Goal: Information Seeking & Learning: Learn about a topic

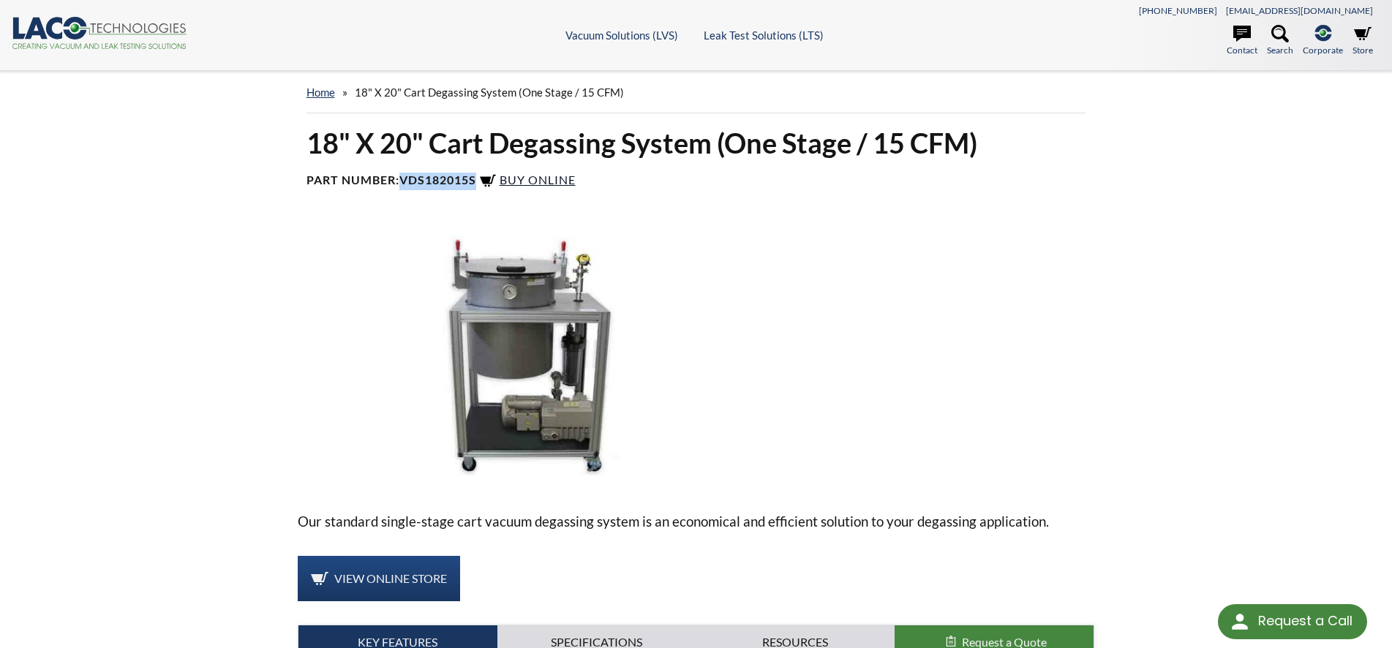
click at [533, 178] on span "Buy Online" at bounding box center [538, 180] width 76 height 14
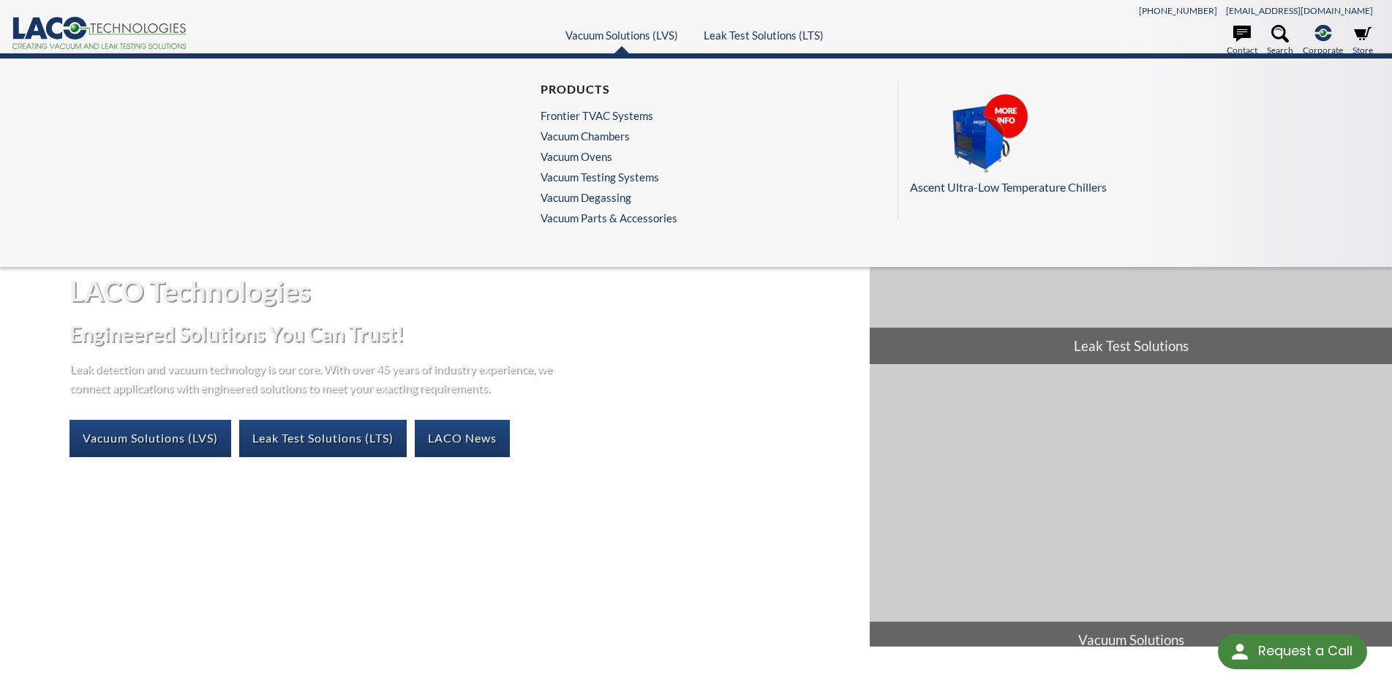
click at [605, 143] on ul "Products Frontier TVAC Systems Vacuum Chambers Vacuum Ovens Vacuum Testing Syst…" at bounding box center [609, 157] width 137 height 150
click at [609, 137] on link "Vacuum Chambers" at bounding box center [605, 135] width 129 height 13
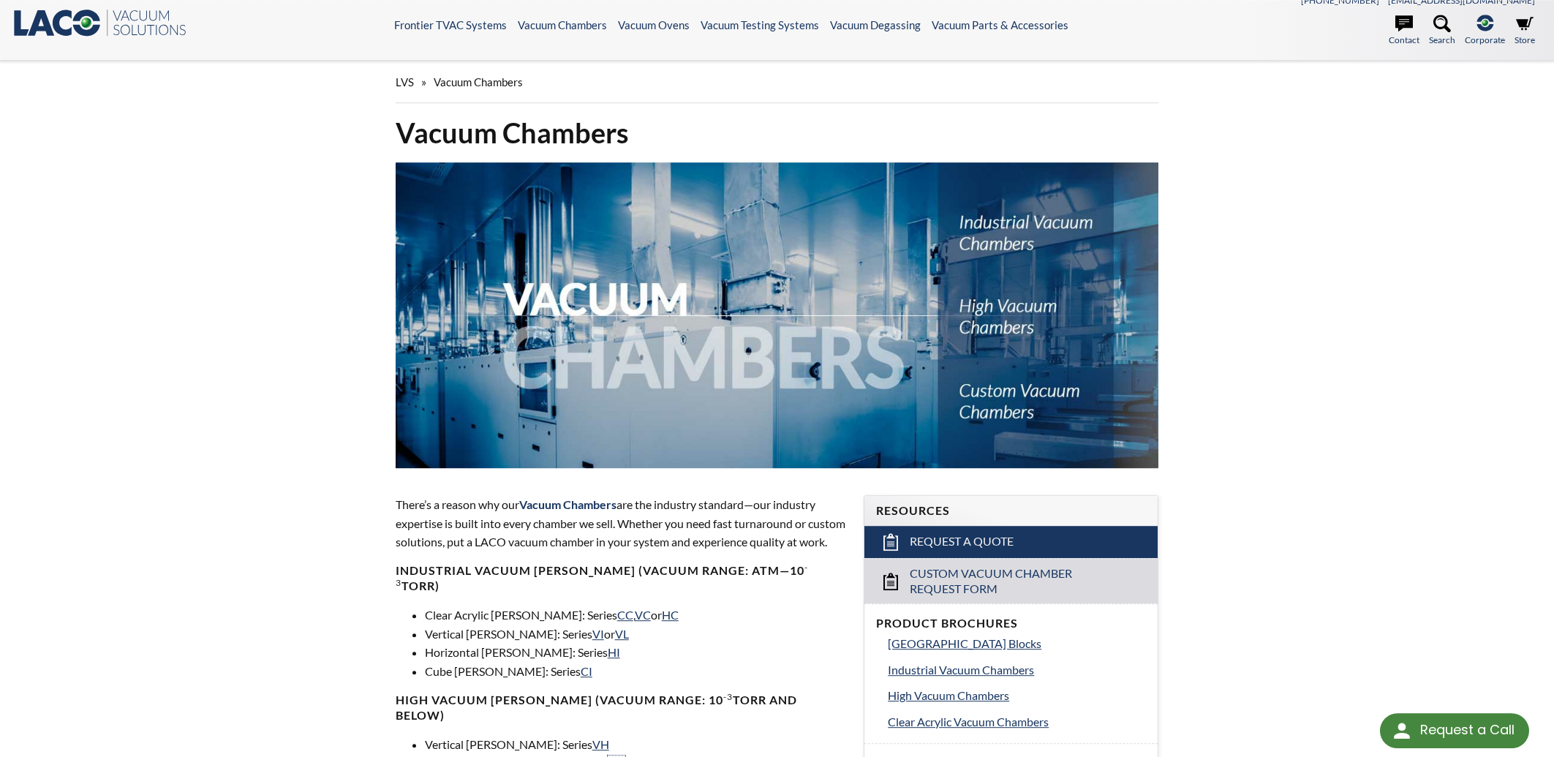
scroll to position [470, 0]
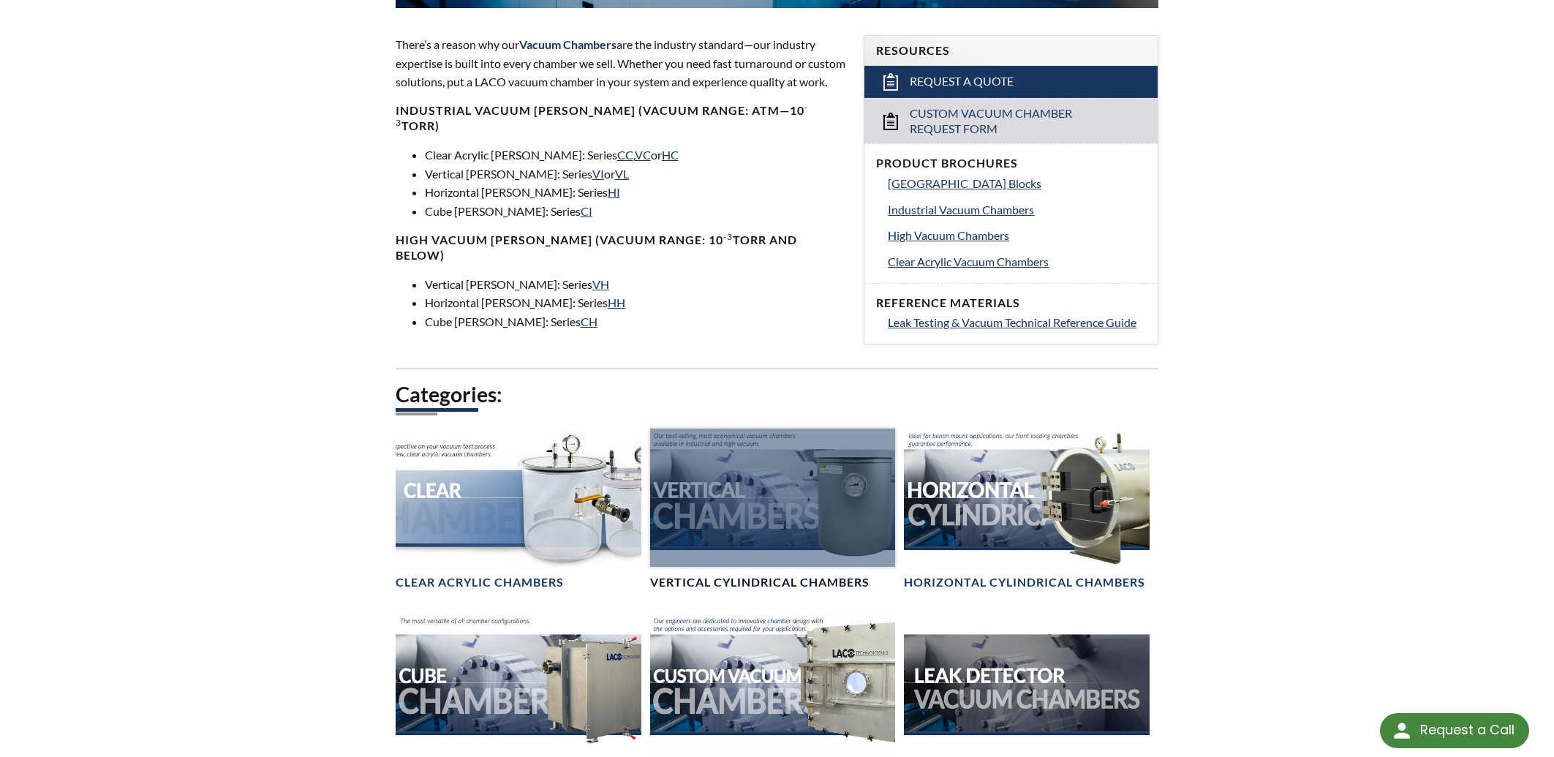
click at [787, 538] on div at bounding box center [773, 498] width 246 height 138
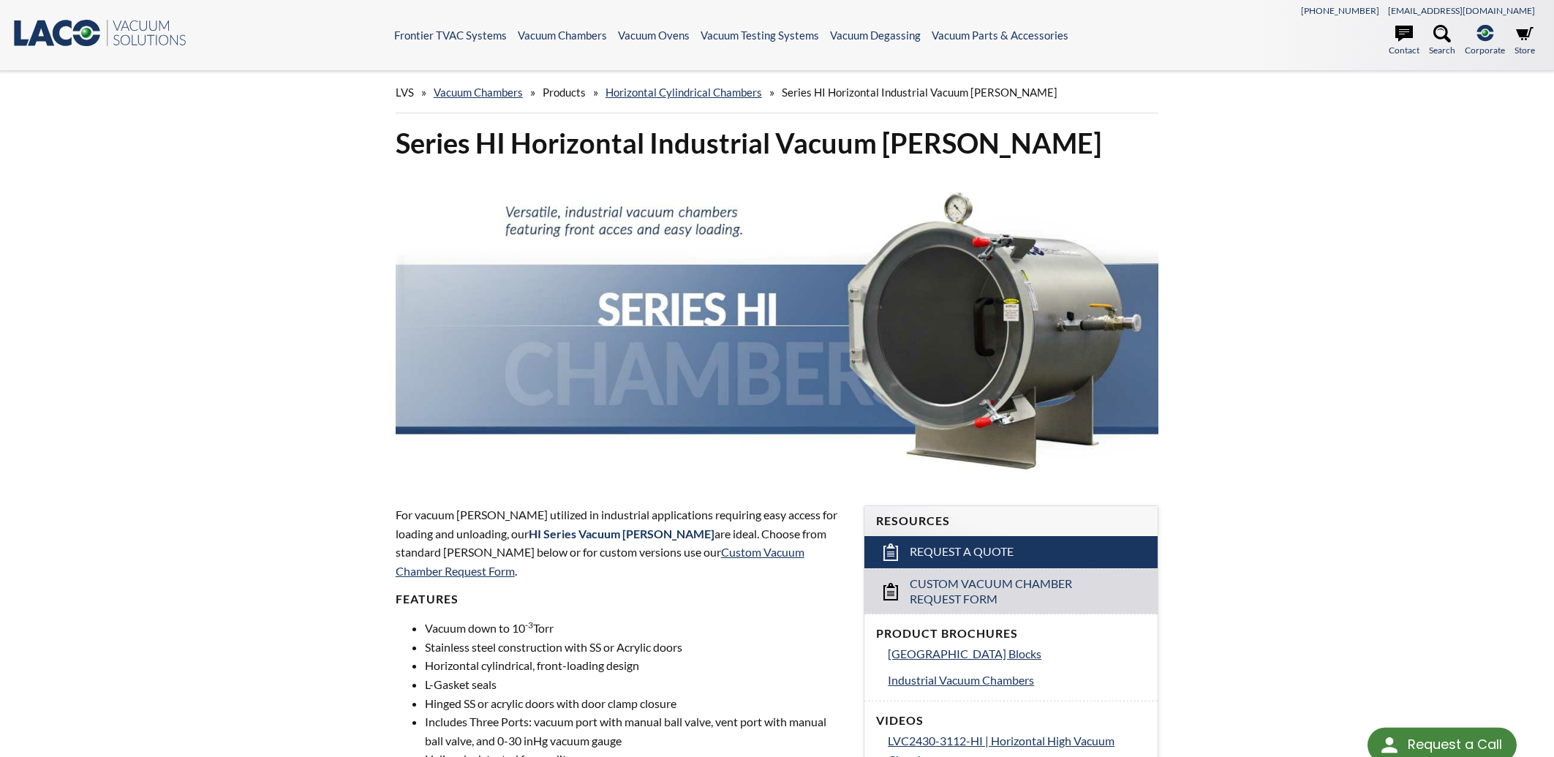
select select "Language Translate Widget"
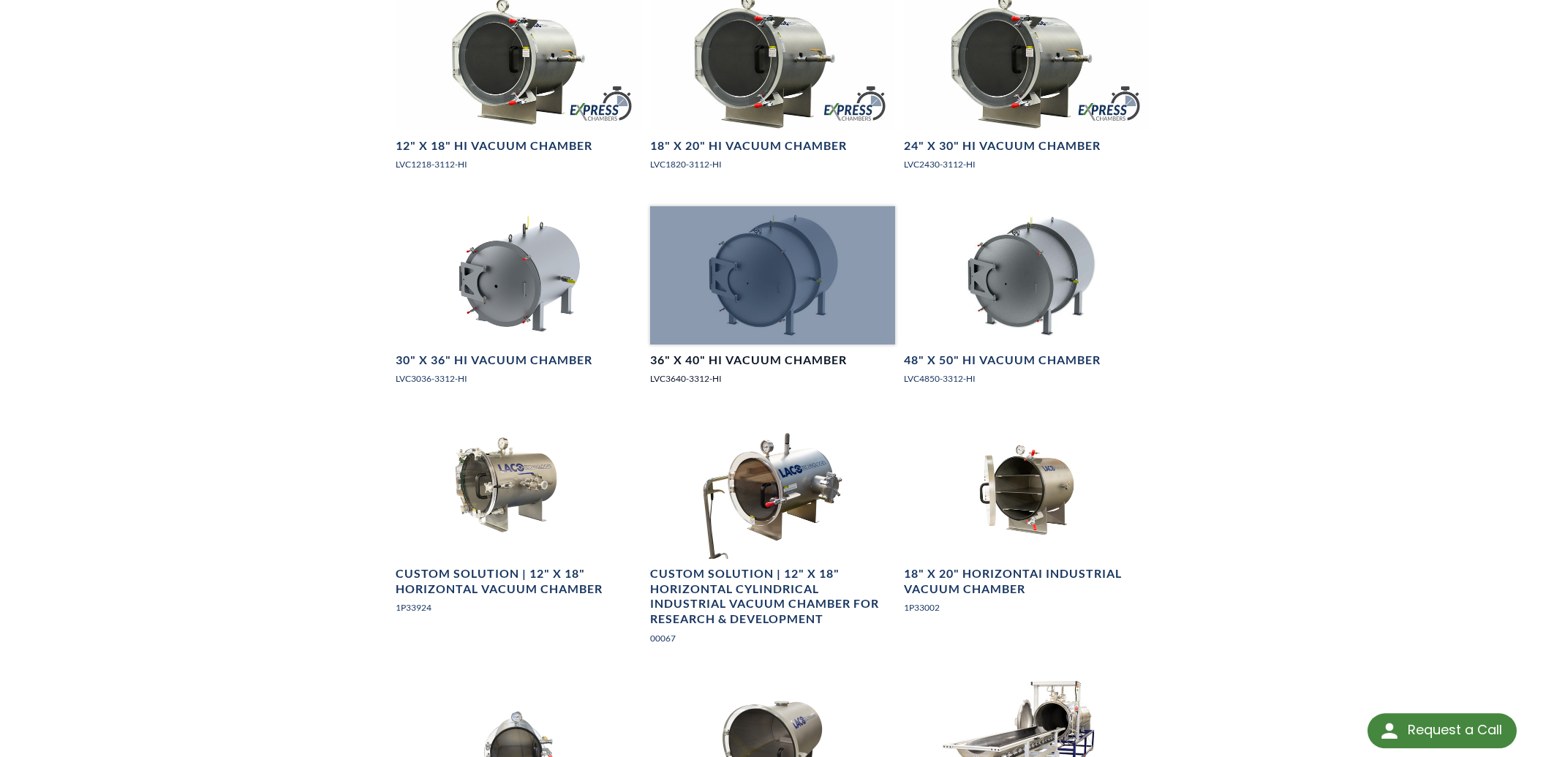
scroll to position [941, 0]
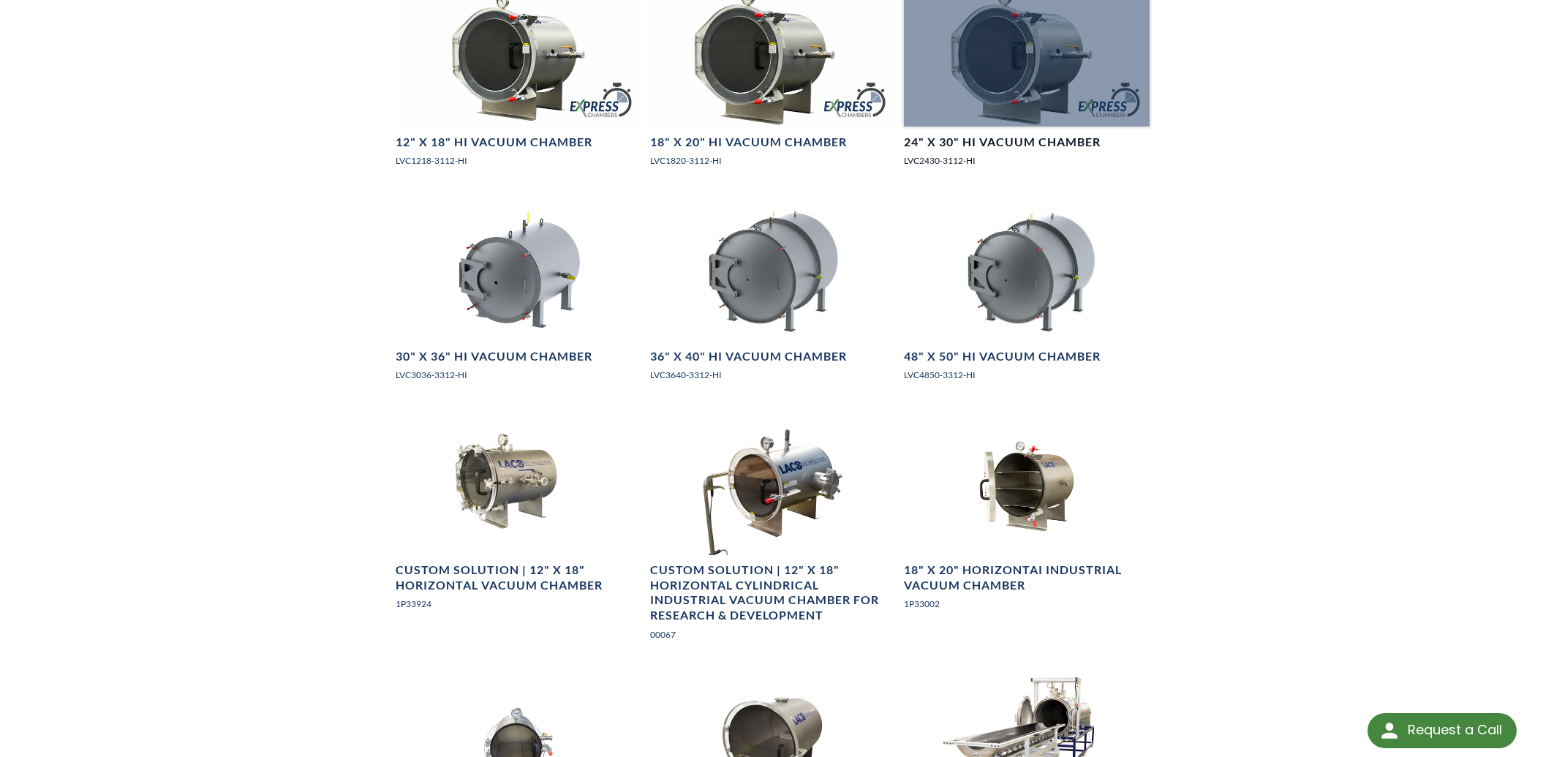
click at [971, 101] on div at bounding box center [1027, 57] width 246 height 138
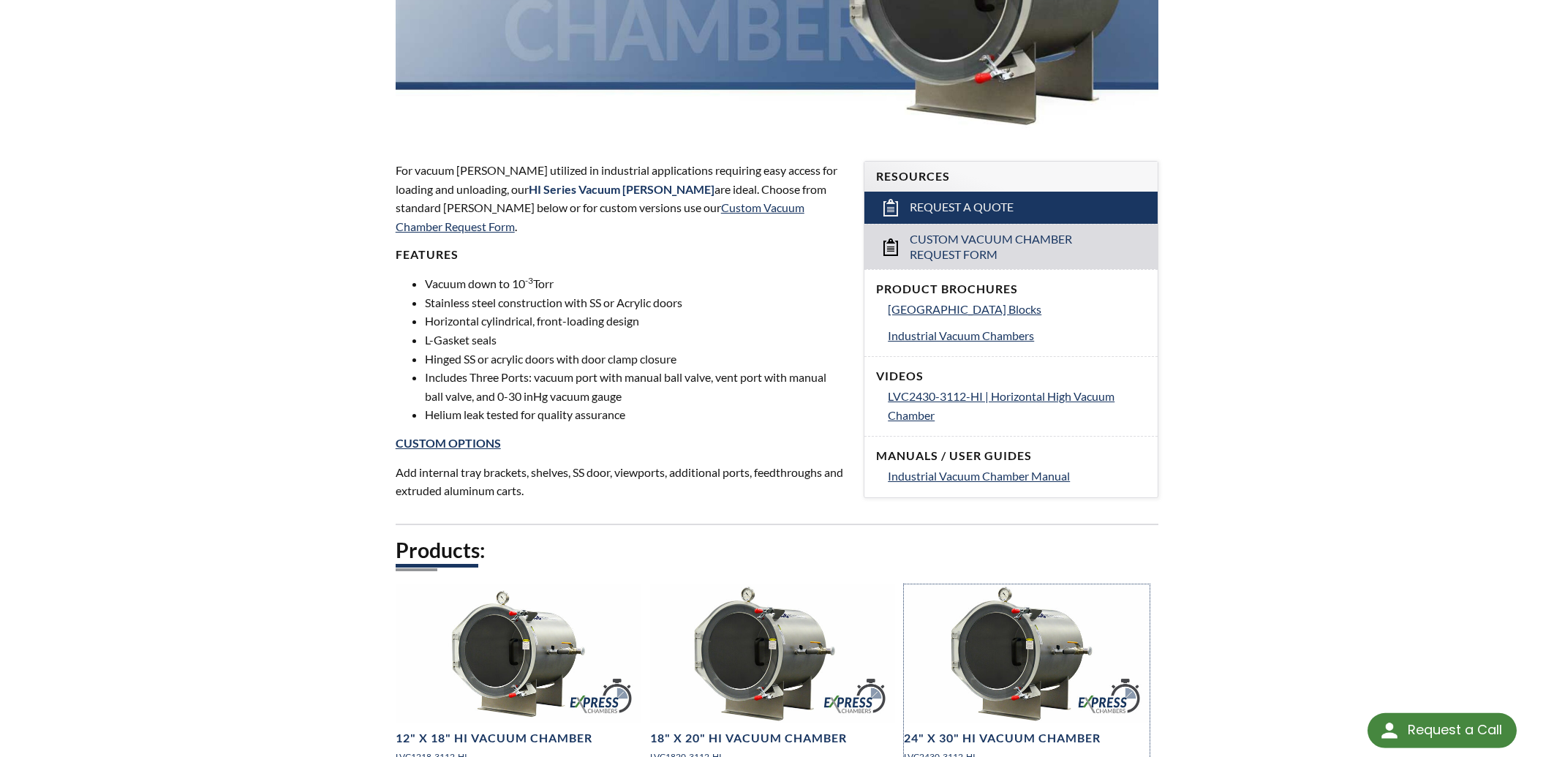
scroll to position [470, 0]
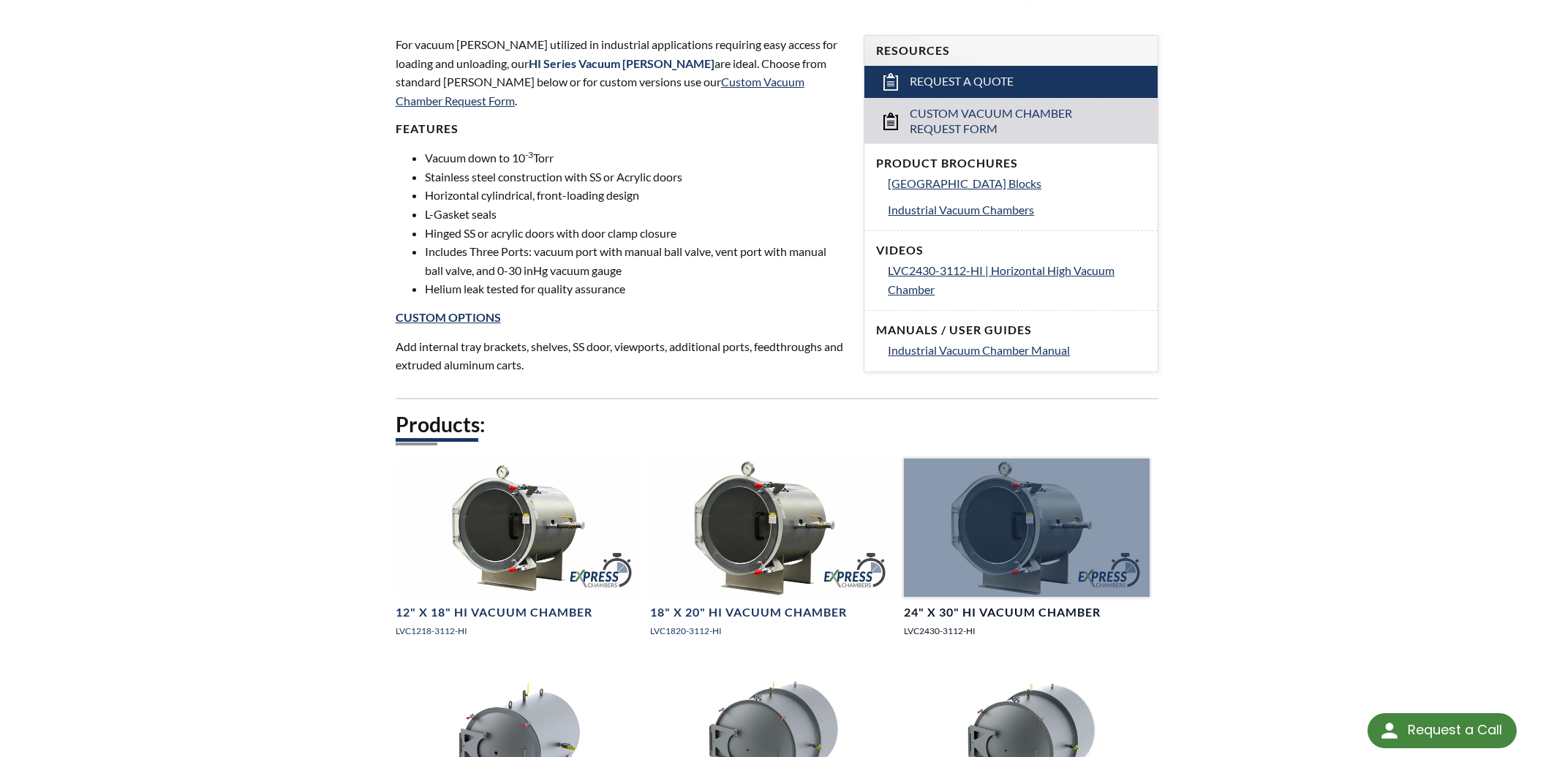
click at [999, 561] on div at bounding box center [1027, 528] width 246 height 138
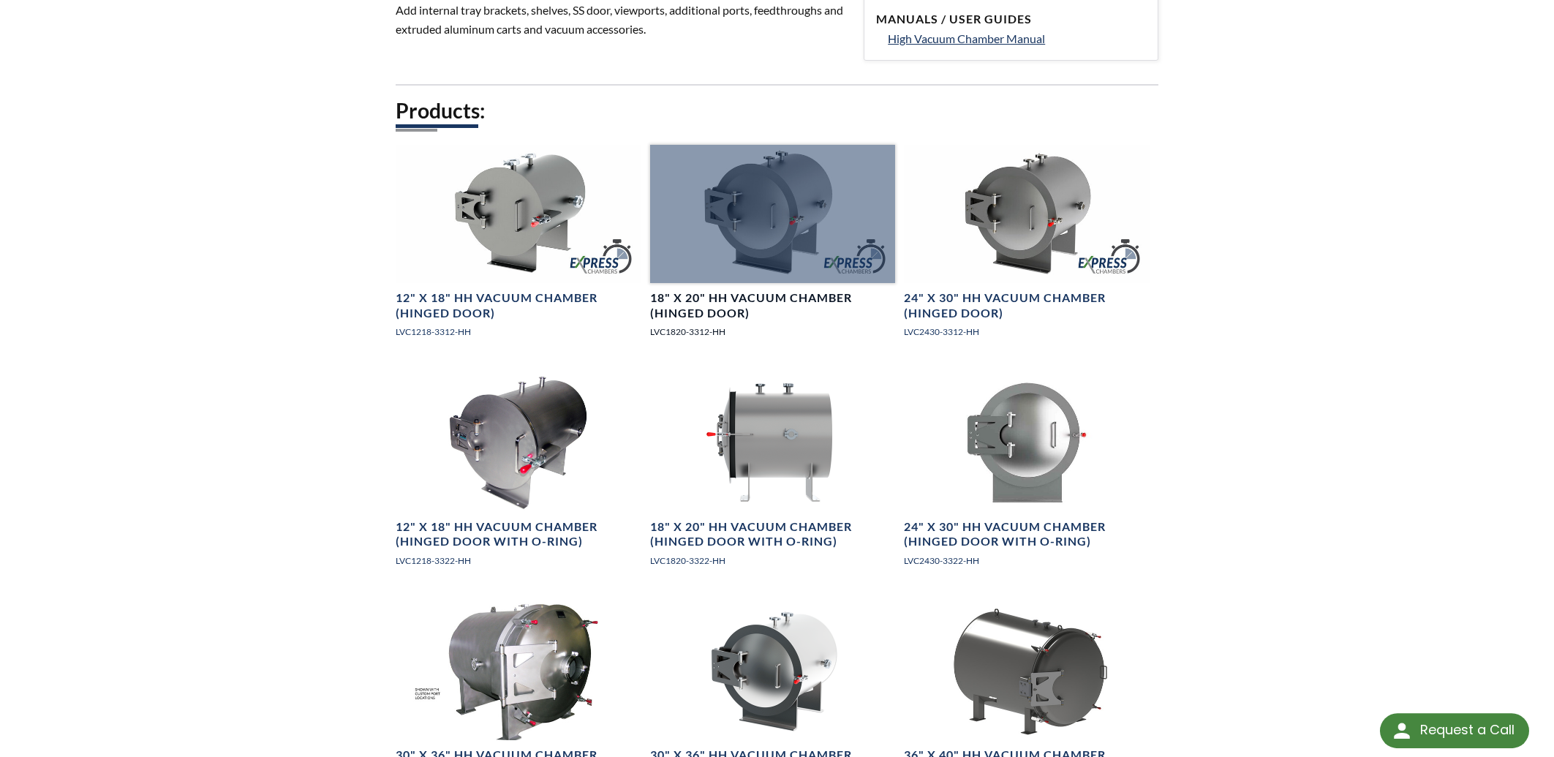
scroll to position [941, 0]
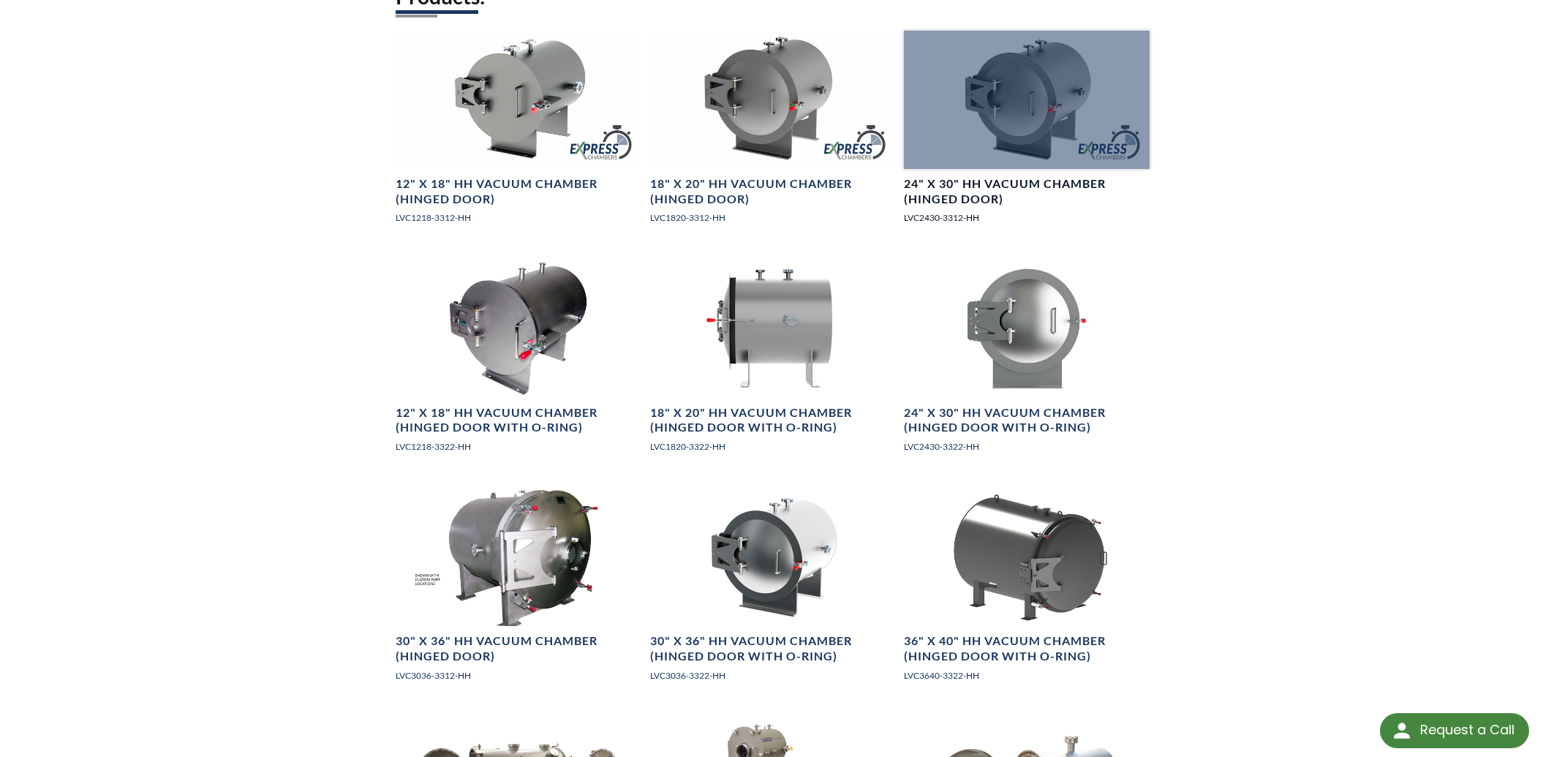
click at [1040, 106] on div at bounding box center [1027, 100] width 246 height 138
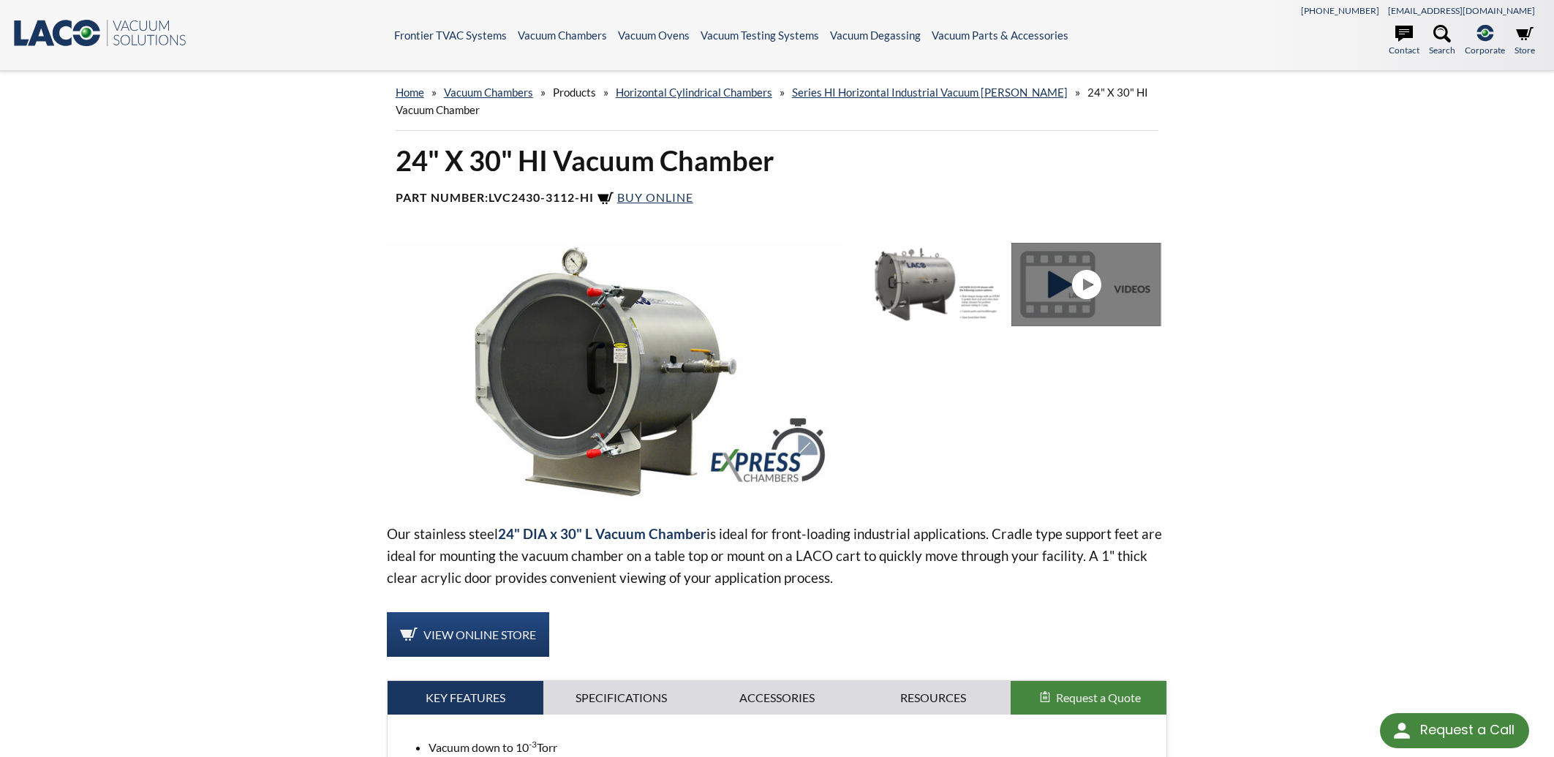
drag, startPoint x: 598, startPoint y: 197, endPoint x: 489, endPoint y: 197, distance: 108.2
click at [489, 197] on h4 "Part Number: LVC2430-3112-HI Buy Online" at bounding box center [778, 199] width 764 height 18
click at [546, 195] on b "LVC2430-3112-HI" at bounding box center [541, 197] width 105 height 14
drag, startPoint x: 597, startPoint y: 197, endPoint x: 493, endPoint y: 201, distance: 104.0
click at [493, 201] on b "LVC2430-3112-HI" at bounding box center [541, 197] width 105 height 14
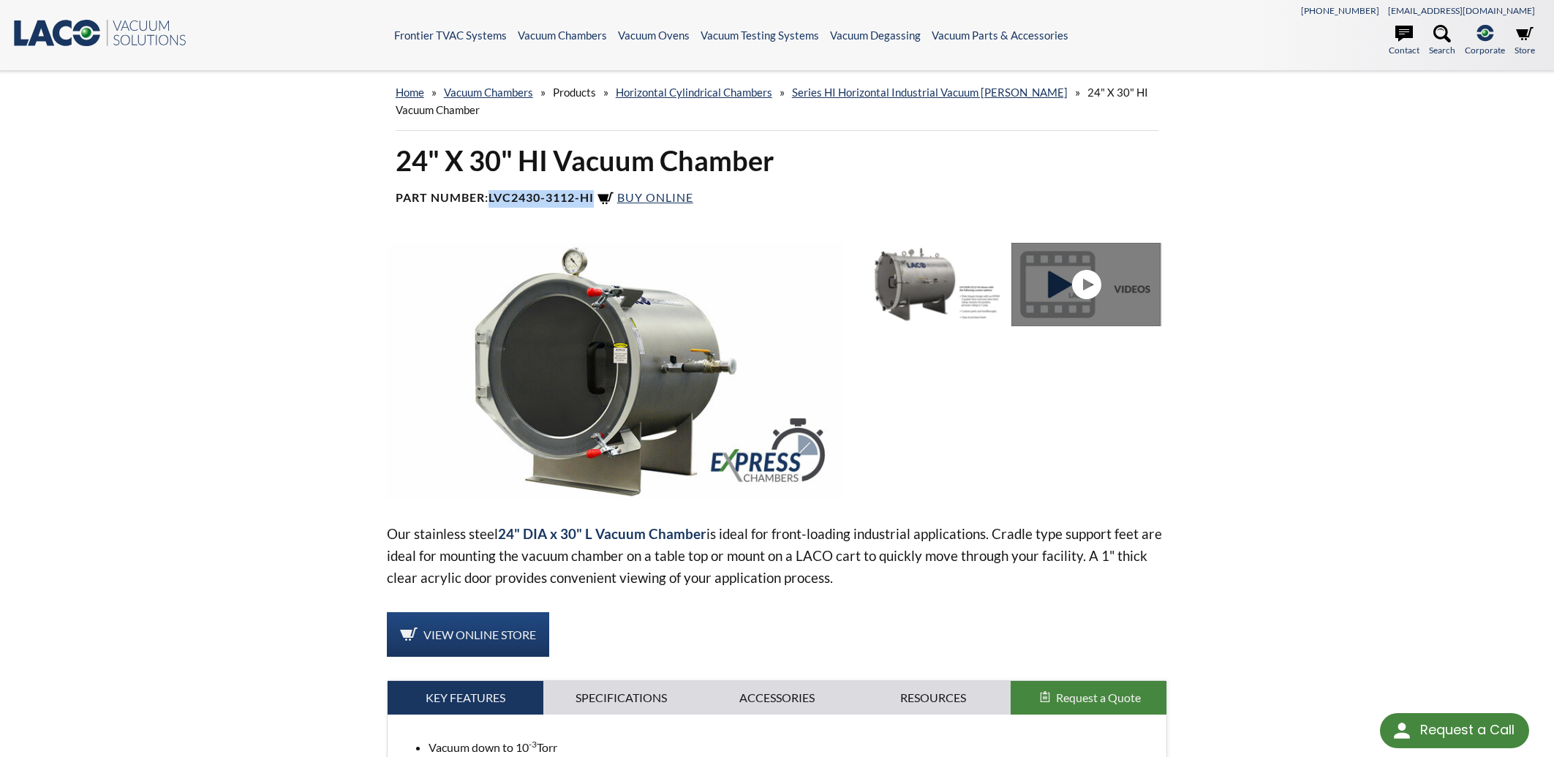
copy b "LVC2430-3112-HI"
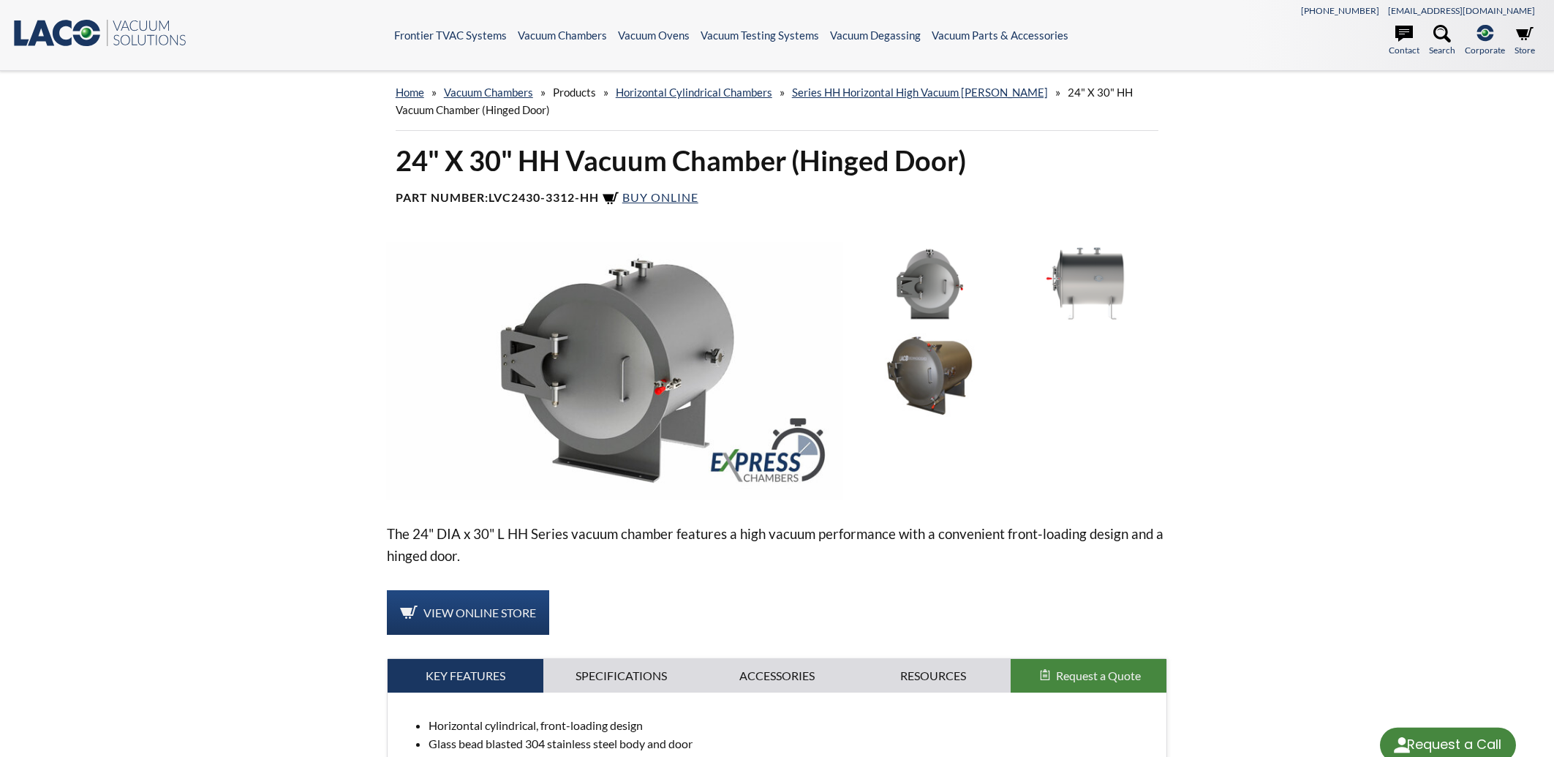
select select "Language Translate Widget"
drag, startPoint x: 603, startPoint y: 197, endPoint x: 491, endPoint y: 198, distance: 112.6
click at [491, 198] on h4 "Part Number: LVC2430-3312-HH Buy Online" at bounding box center [778, 199] width 764 height 18
copy h4 "LVC2430-3312-HH"
click at [658, 203] on span "Buy Online" at bounding box center [660, 197] width 76 height 14
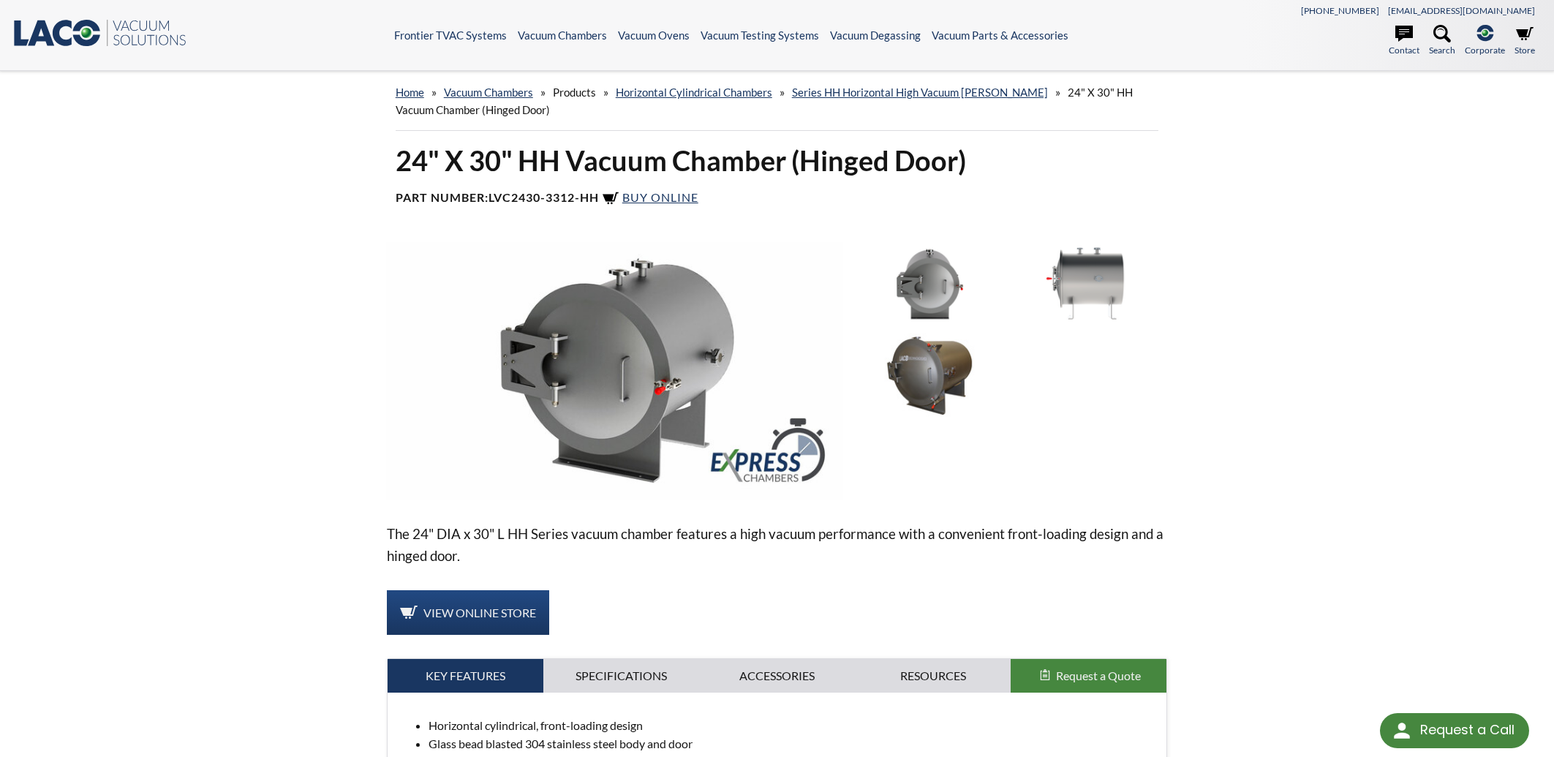
click at [1374, 406] on div "home » Vacuum [PERSON_NAME] » Products » Horizontal Cylindrical [PERSON_NAME] »…" at bounding box center [777, 472] width 1554 height 803
click at [658, 203] on span "Buy Online" at bounding box center [660, 197] width 76 height 14
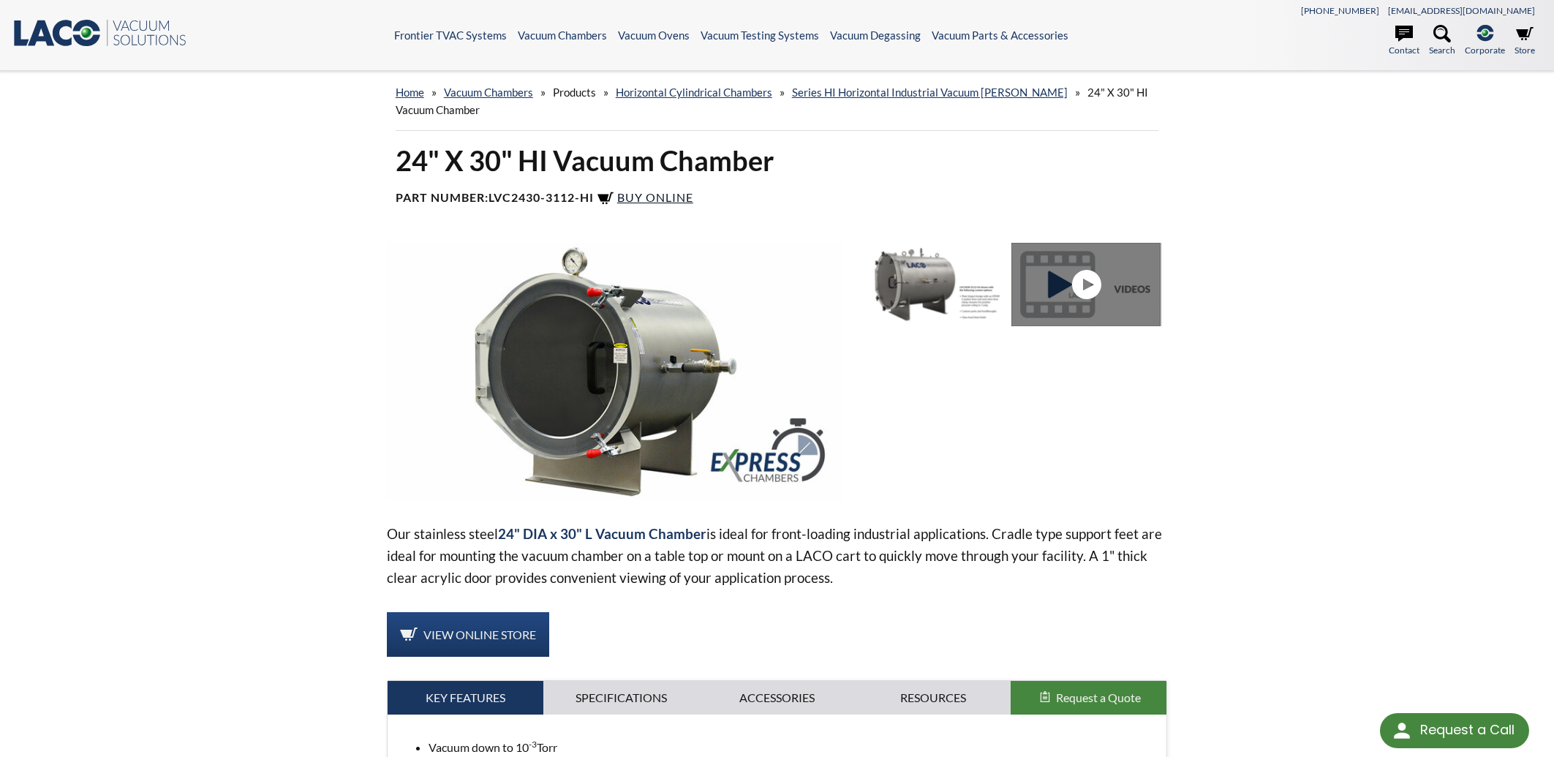
click at [666, 197] on span "Buy Online" at bounding box center [655, 197] width 76 height 14
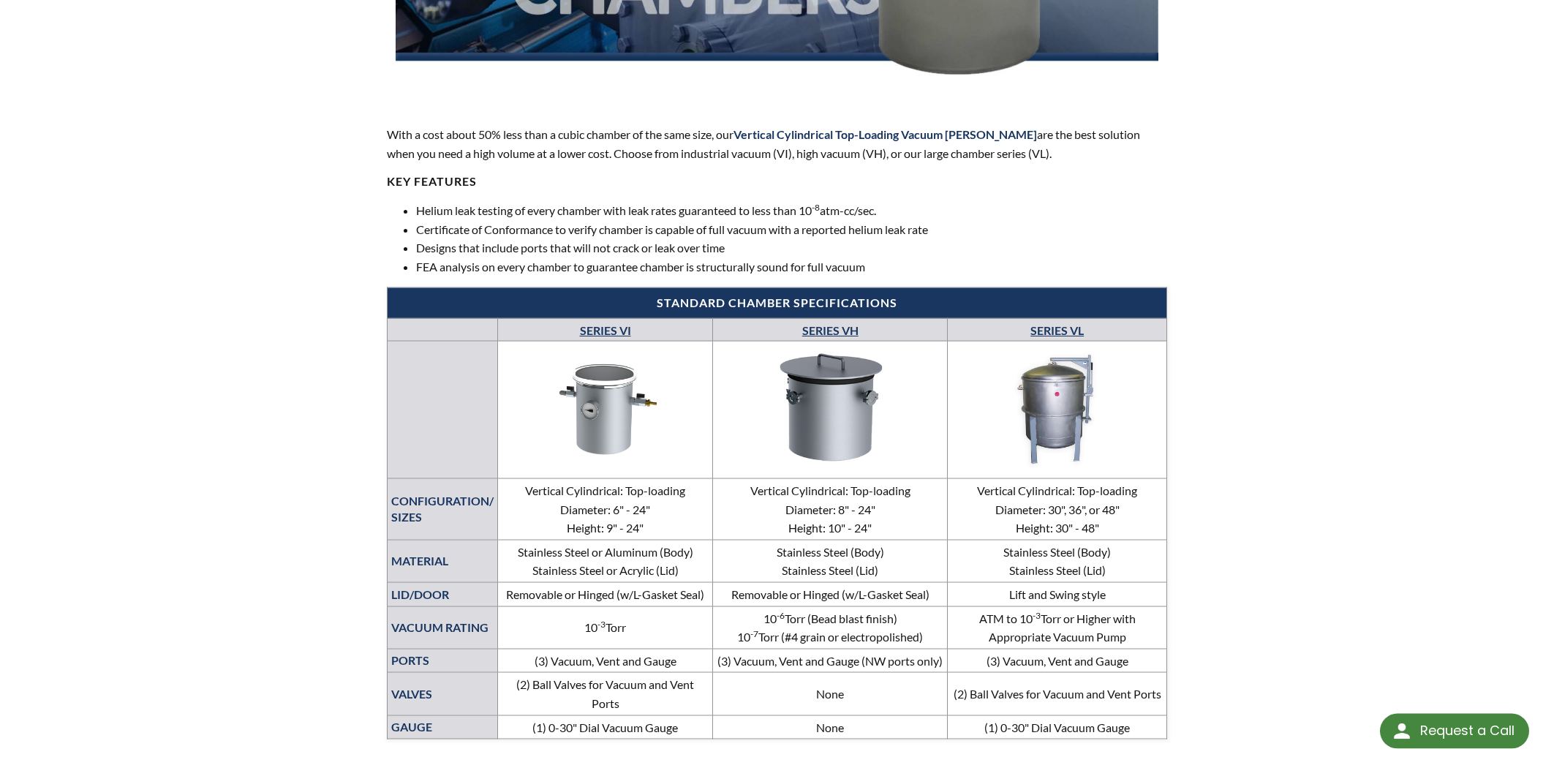
scroll to position [392, 0]
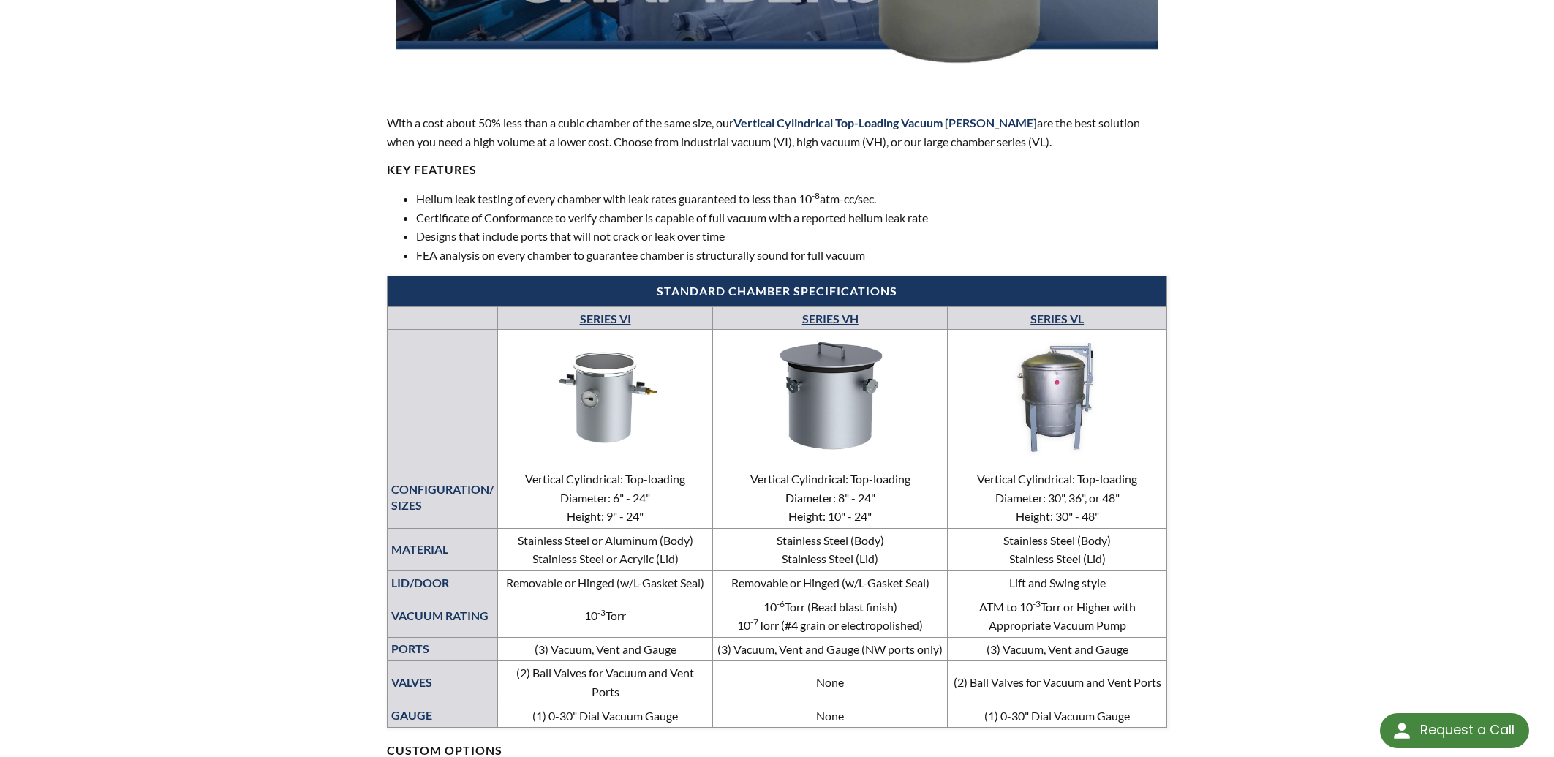
click at [611, 320] on link "SERIES VI" at bounding box center [605, 319] width 51 height 14
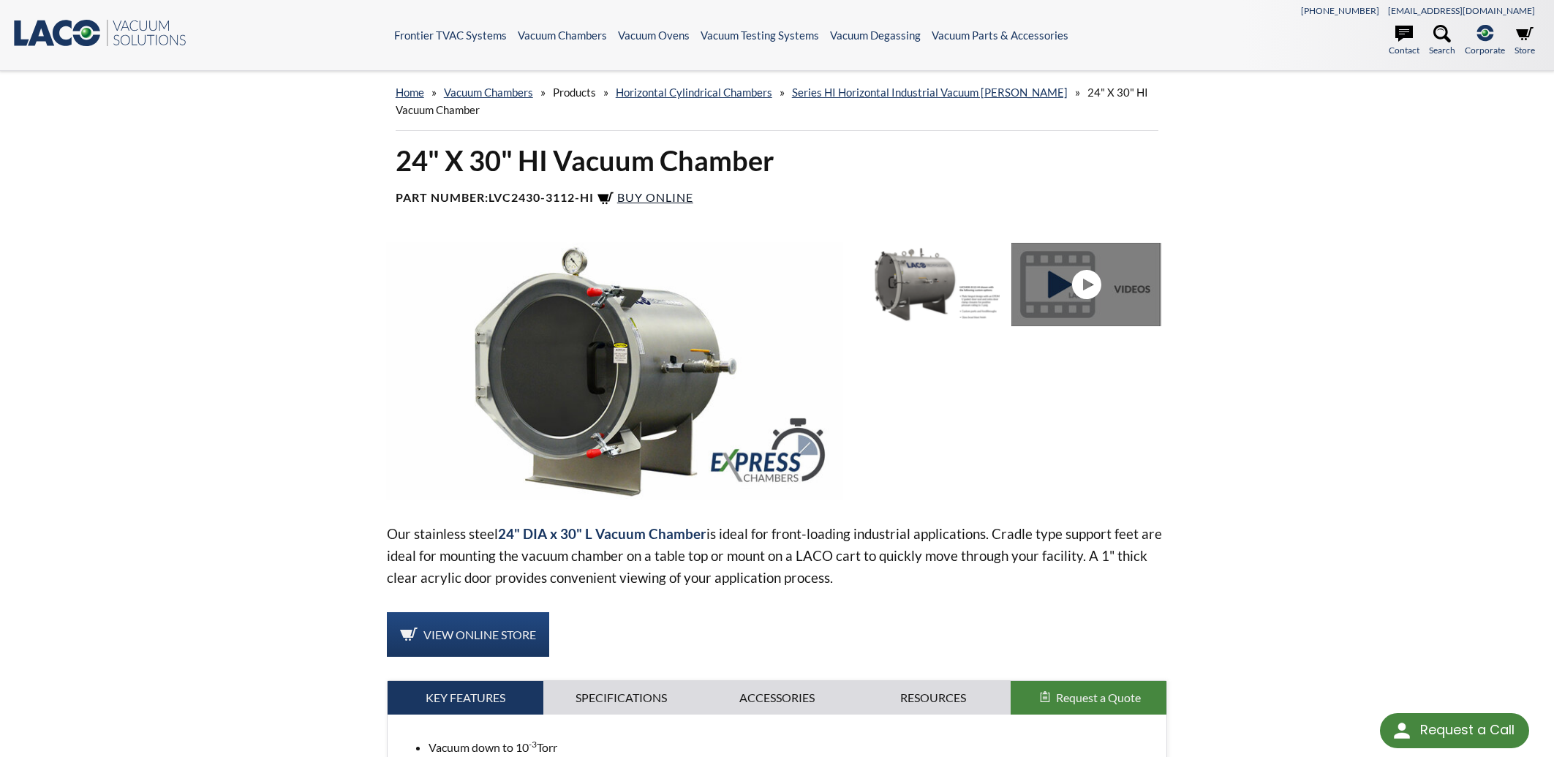
click at [678, 199] on span "Buy Online" at bounding box center [655, 197] width 76 height 14
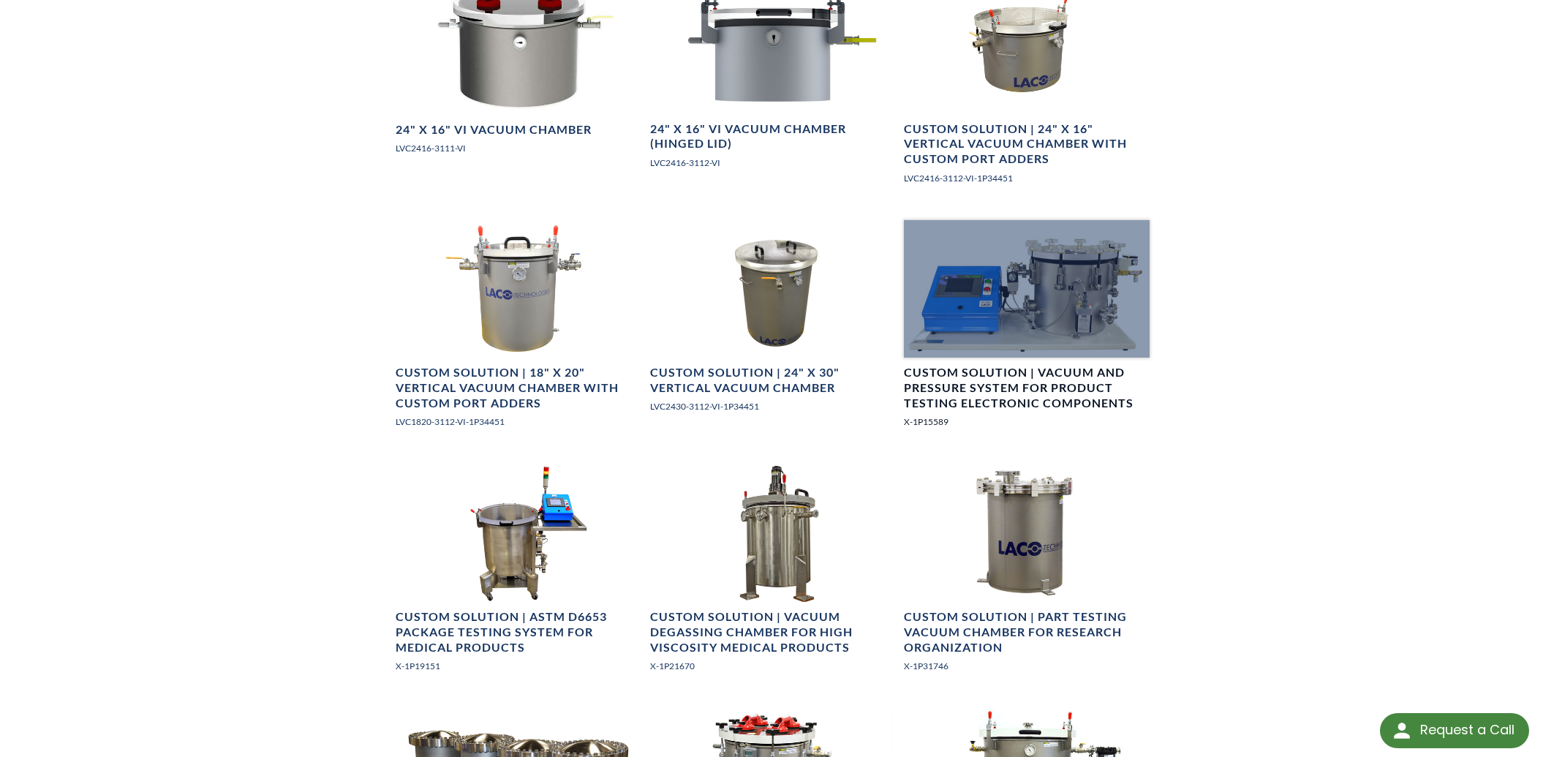
scroll to position [1489, 0]
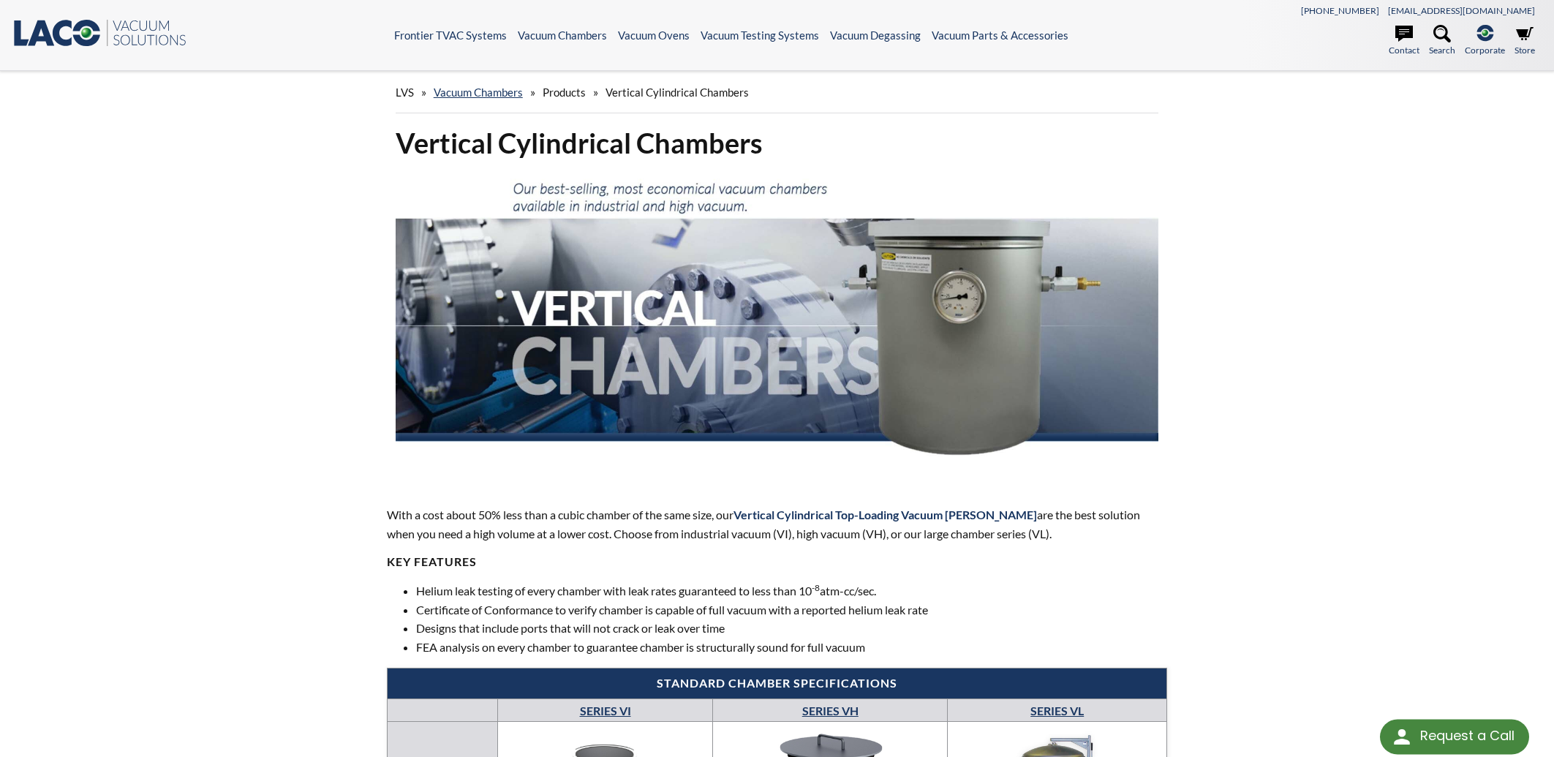
scroll to position [392, 0]
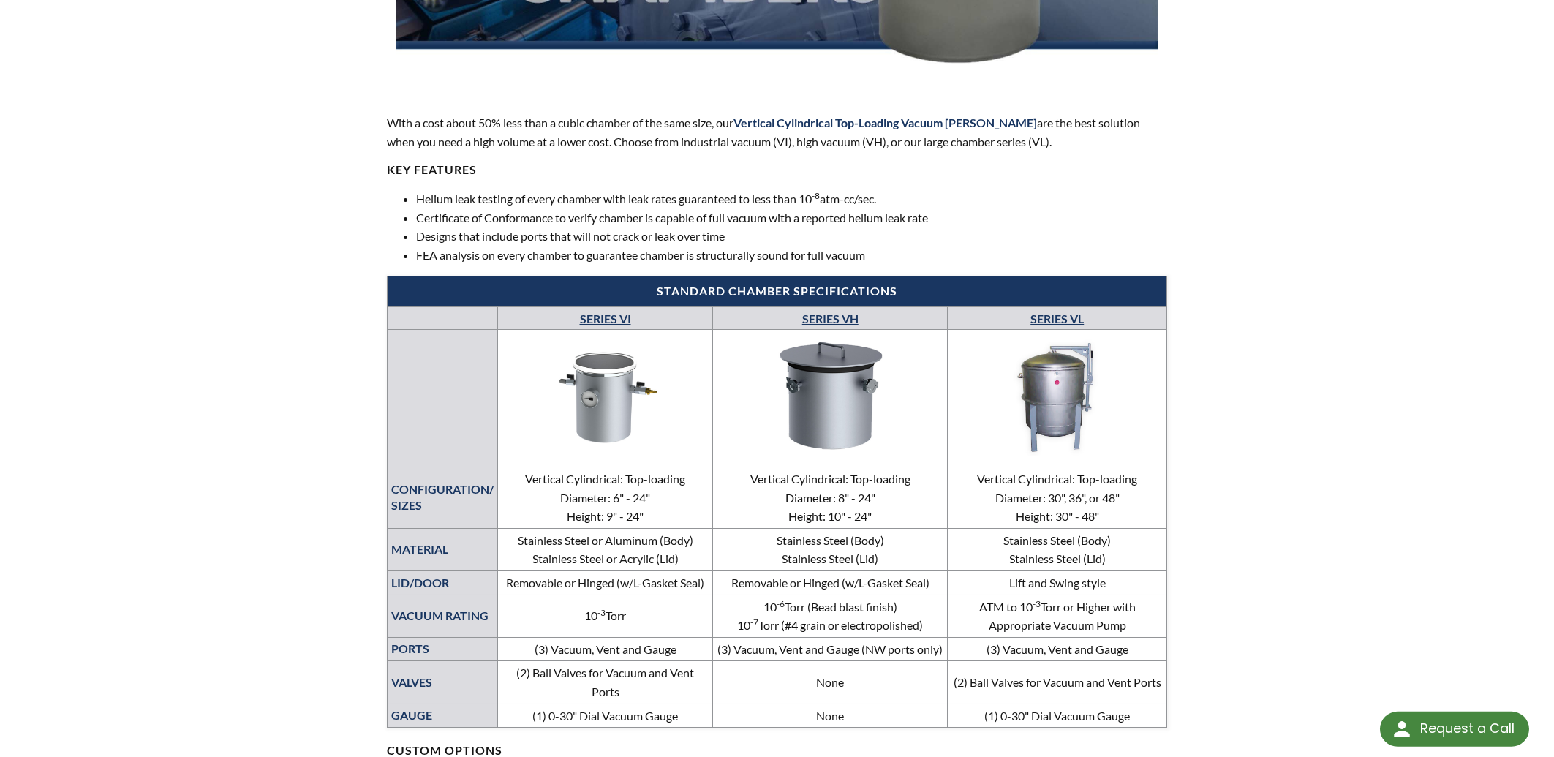
click at [847, 317] on link "SERIES VH" at bounding box center [830, 319] width 56 height 14
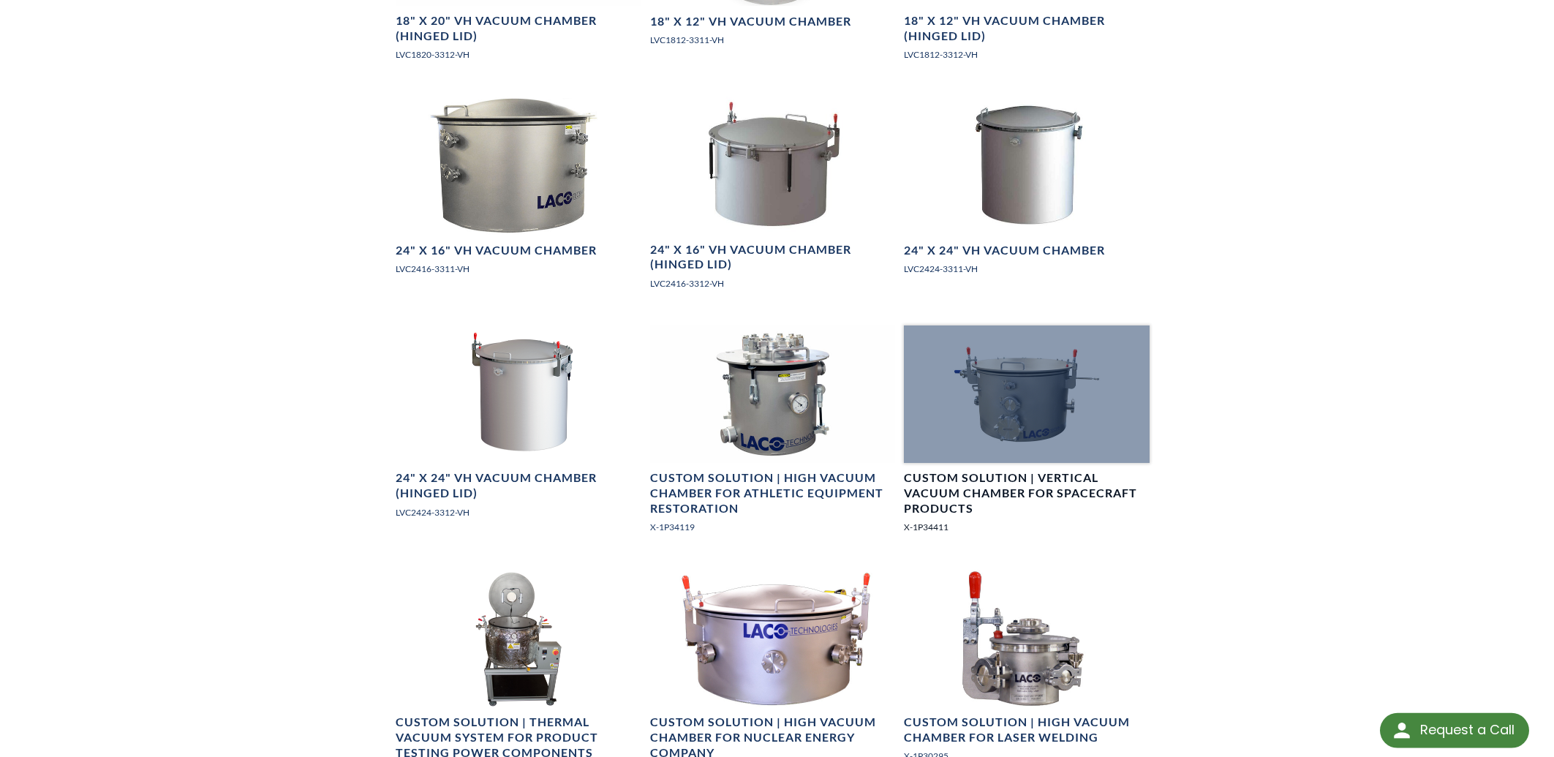
scroll to position [1881, 0]
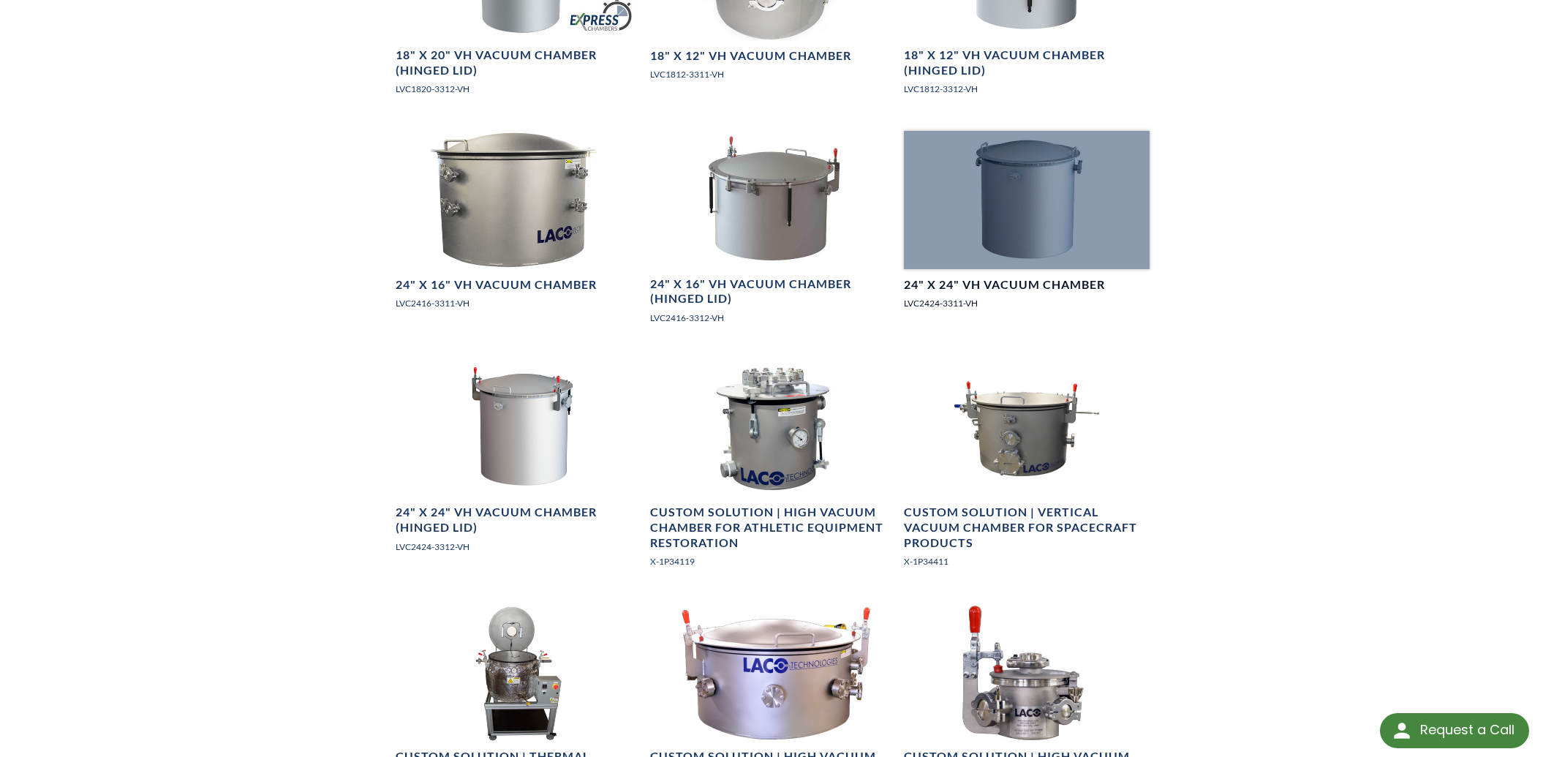
click at [1011, 230] on div at bounding box center [1027, 200] width 246 height 138
